Goal: Obtain resource: Obtain resource

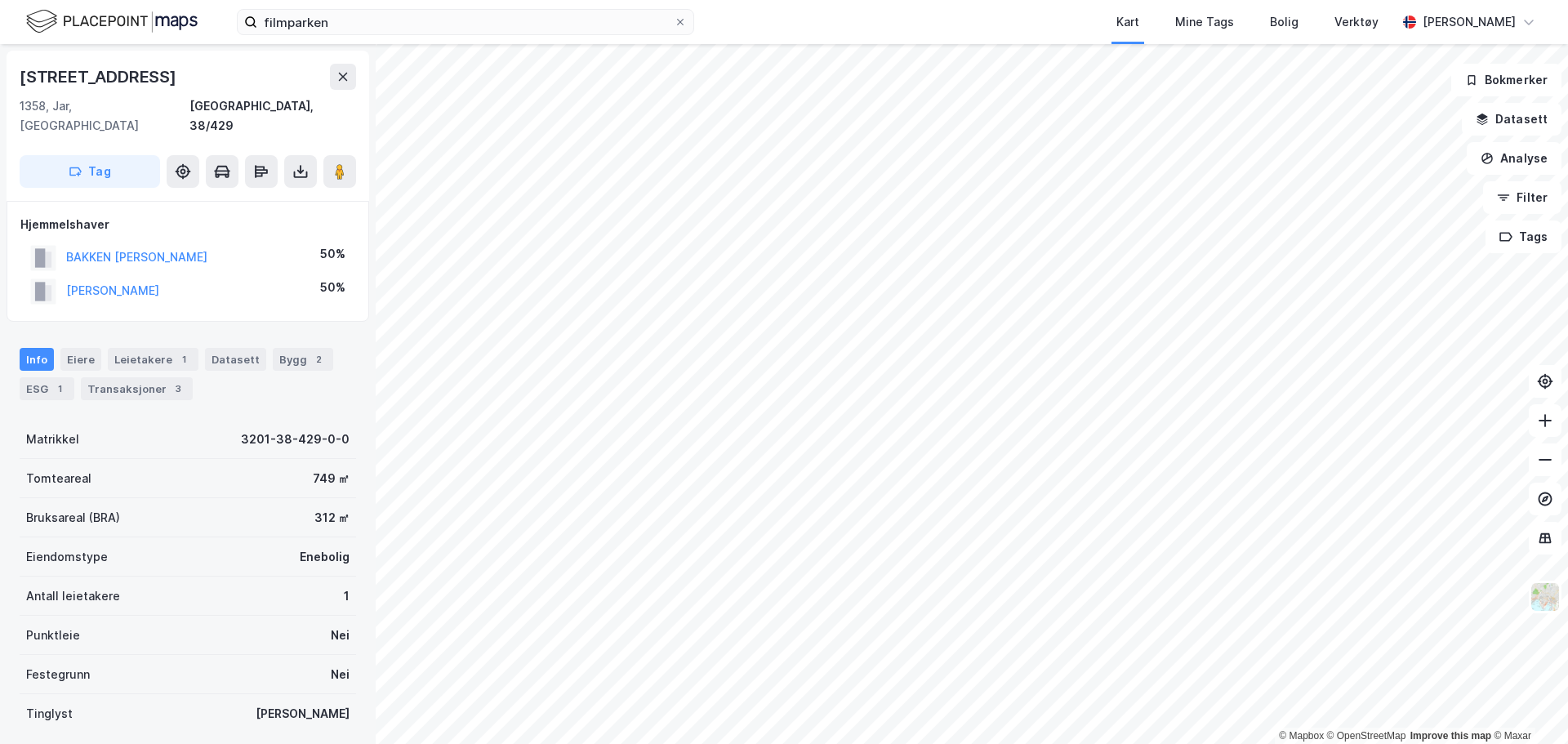
click at [854, 0] on html "filmparken Kart Mine Tags Bolig Verktøy [PERSON_NAME] © Mapbox © OpenStreetMap …" at bounding box center [784, 372] width 1568 height 744
click at [120, 377] on div "Transaksjoner 4" at bounding box center [136, 388] width 112 height 23
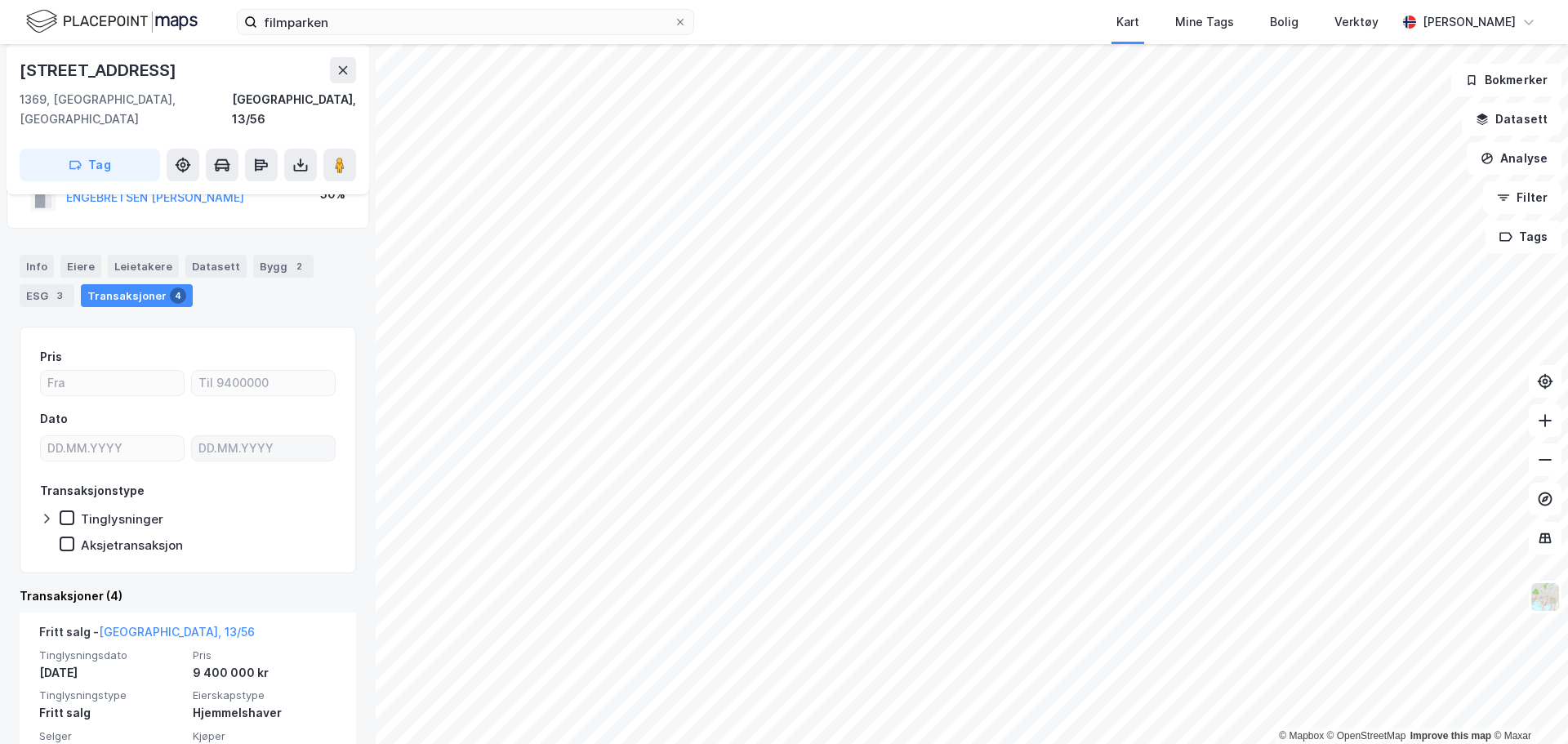
scroll to position [245, 0]
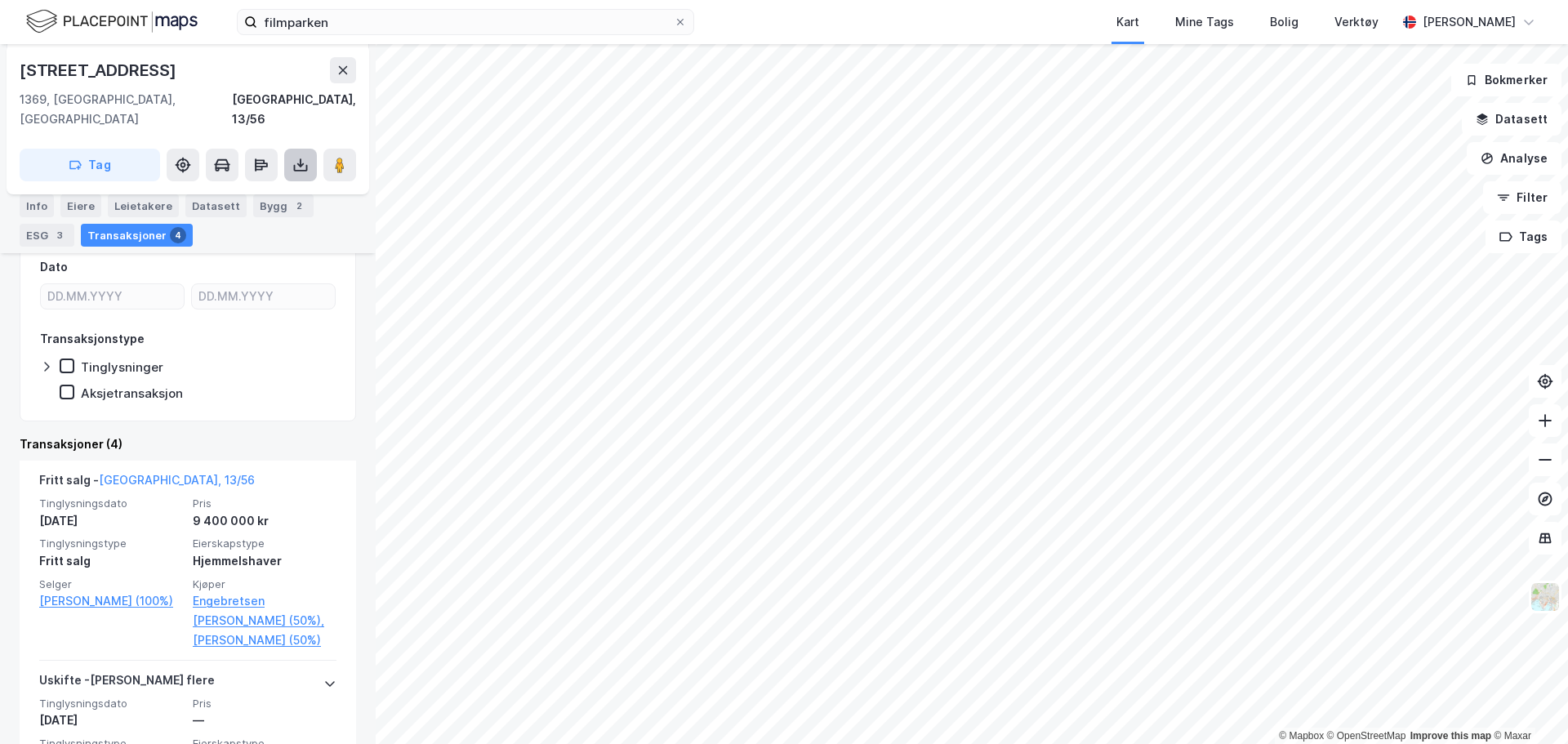
click at [303, 157] on icon at bounding box center [300, 165] width 16 height 16
click at [256, 191] on div "Last ned grunnbok" at bounding box center [219, 198] width 94 height 13
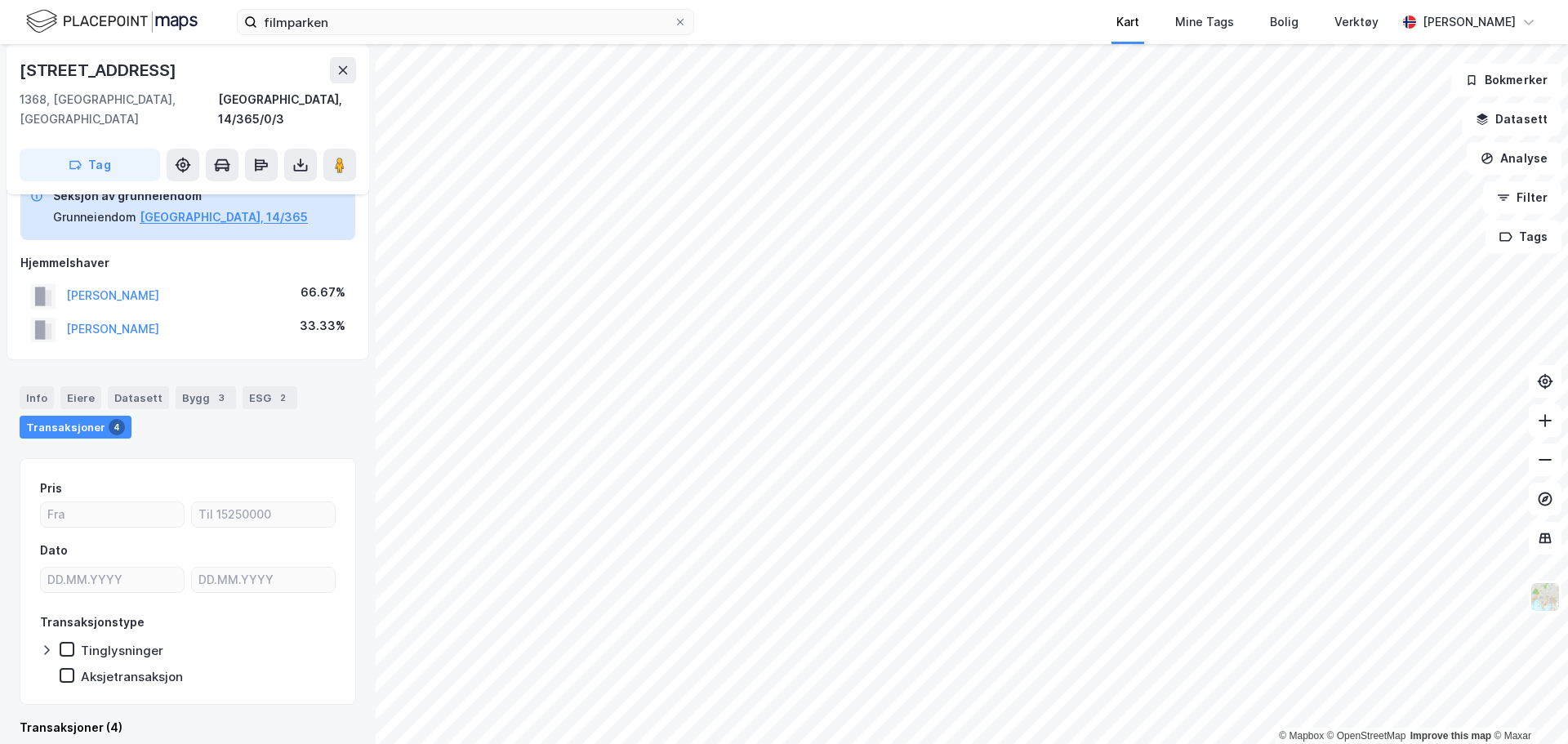
scroll to position [42, 0]
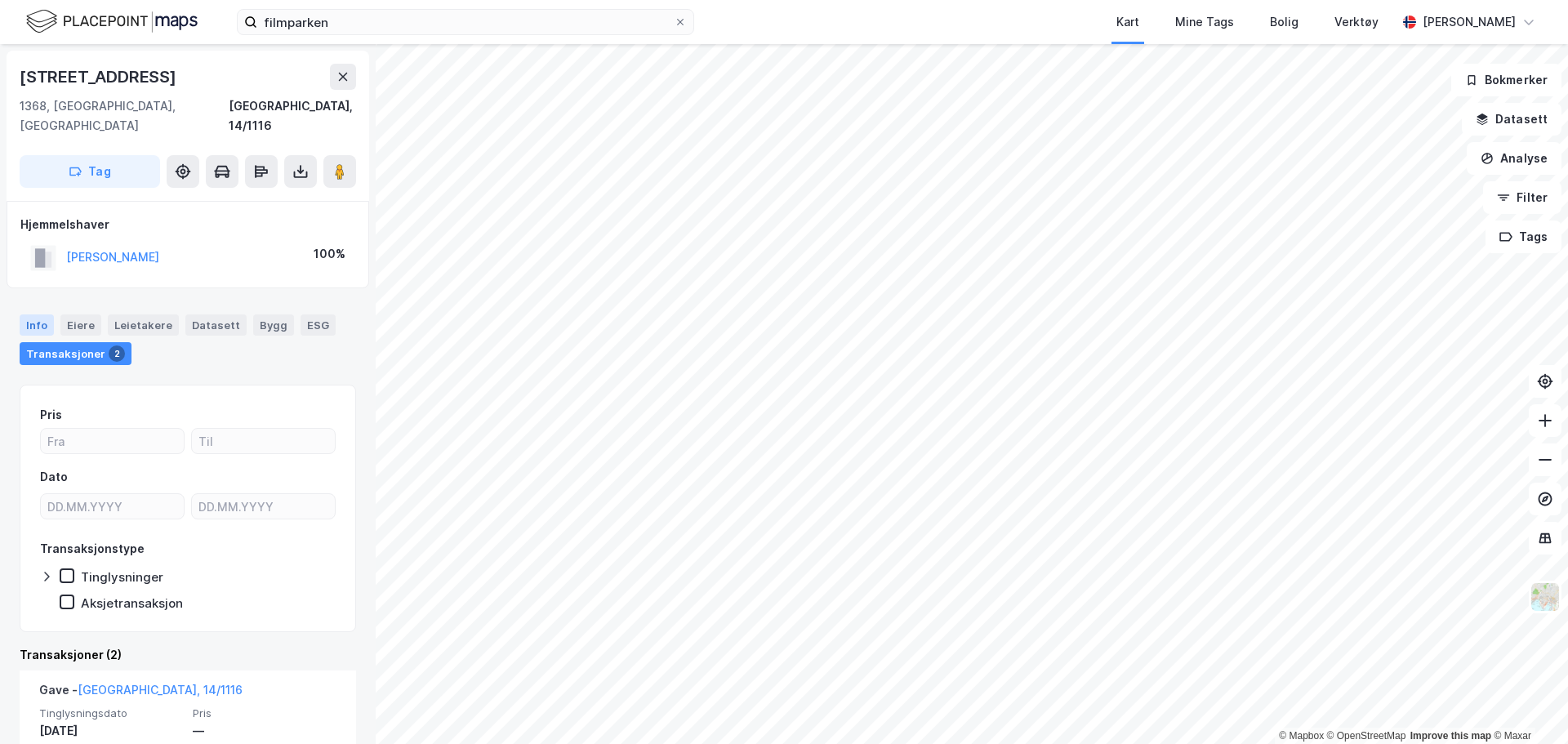
click at [32, 315] on div "Info" at bounding box center [37, 325] width 34 height 21
